Goal: Task Accomplishment & Management: Use online tool/utility

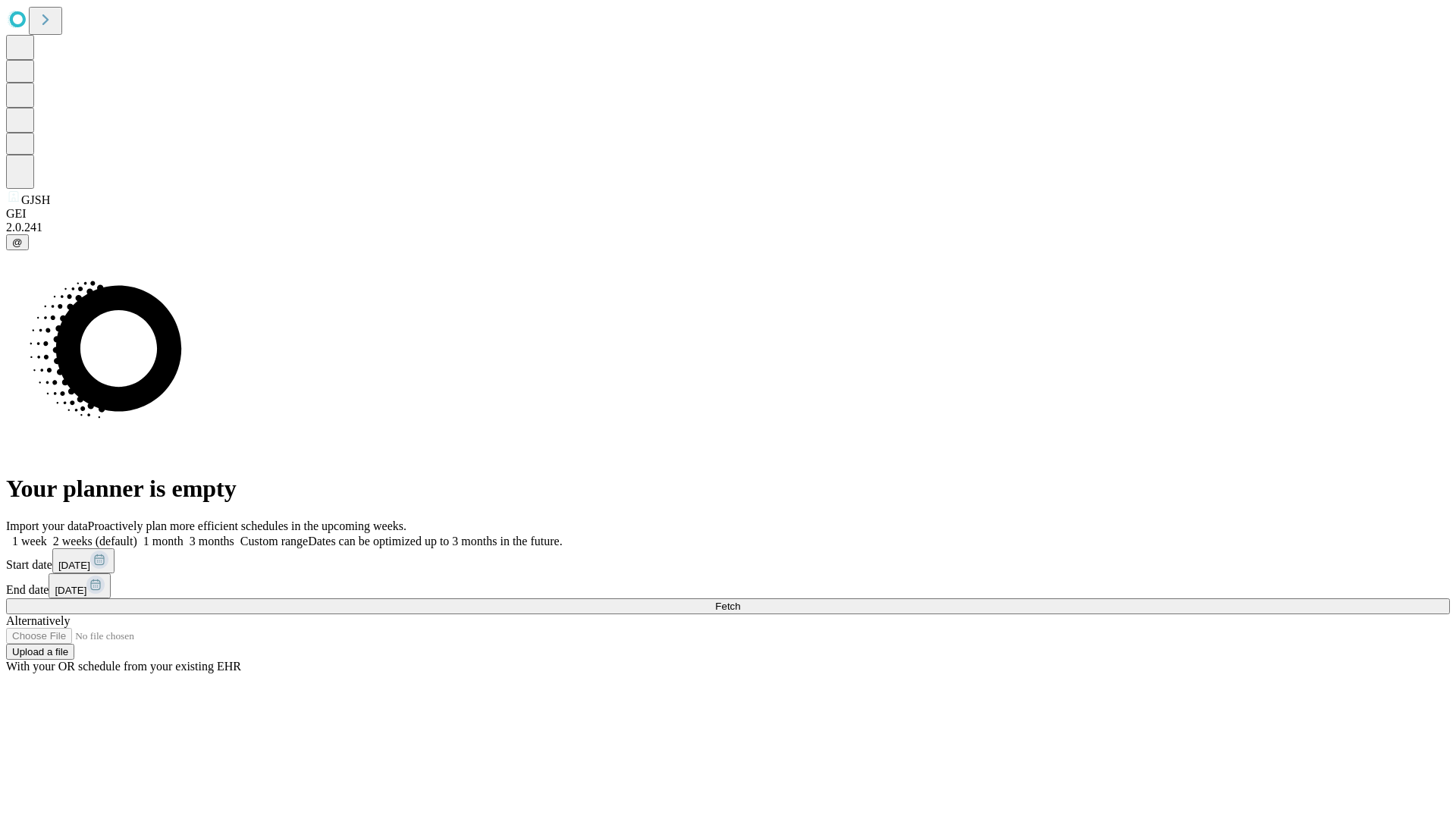
click at [741, 600] on span "Fetch" at bounding box center [728, 606] width 25 height 11
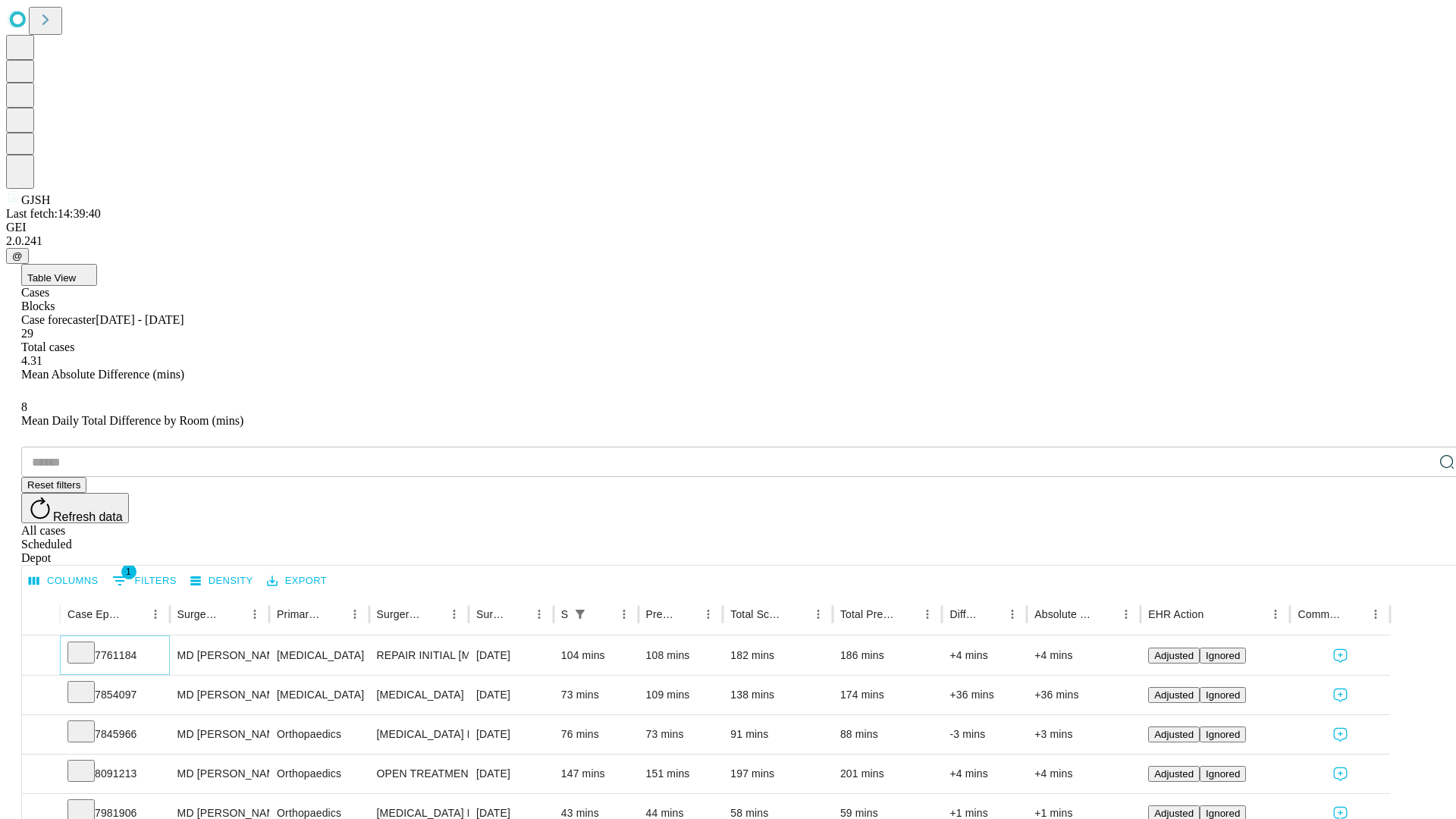
click at [89, 643] on icon at bounding box center [81, 651] width 15 height 15
